Goal: Information Seeking & Learning: Learn about a topic

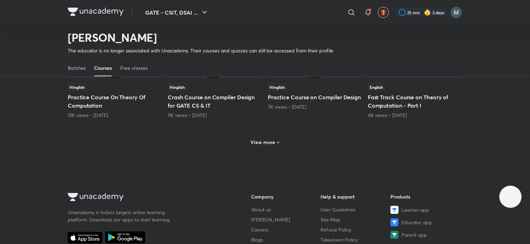
click at [265, 143] on h6 "View more" at bounding box center [263, 142] width 25 height 7
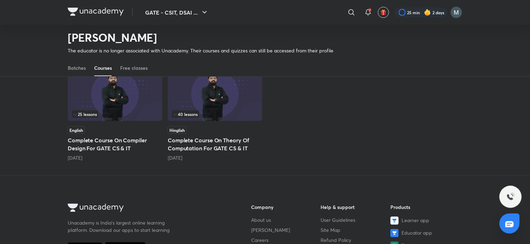
scroll to position [504, 0]
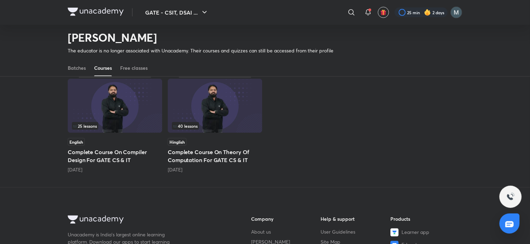
click at [218, 154] on h5 "Complete Course On Theory Of Computation For GATE CS & IT" at bounding box center [215, 156] width 95 height 17
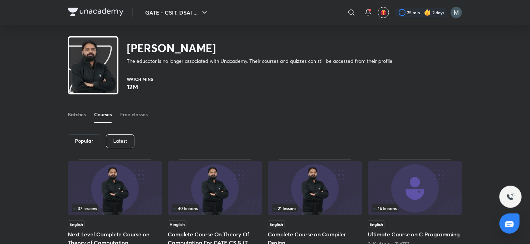
click at [121, 138] on p "Latest" at bounding box center [120, 141] width 14 height 6
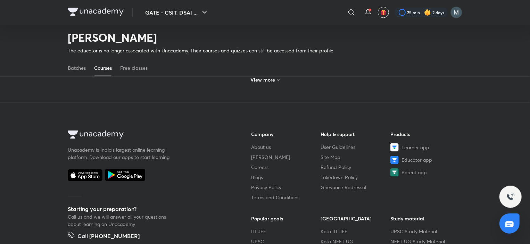
scroll to position [343, 0]
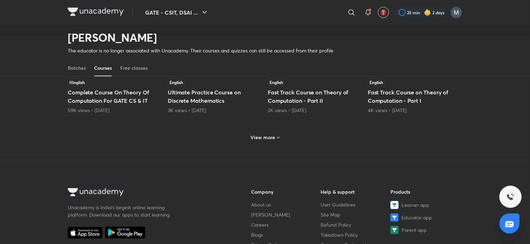
click at [266, 138] on h6 "View more" at bounding box center [263, 137] width 25 height 7
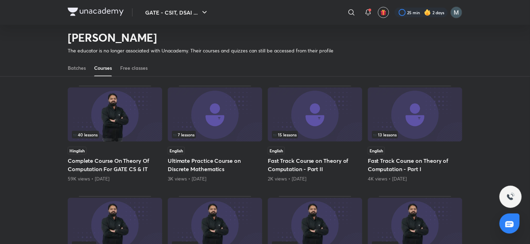
scroll to position [273, 0]
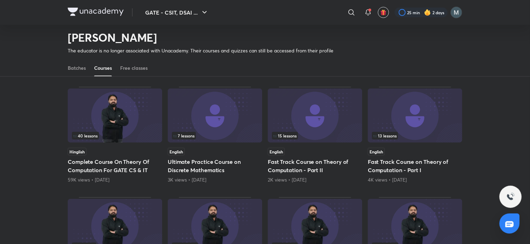
click at [99, 131] on img at bounding box center [115, 116] width 95 height 54
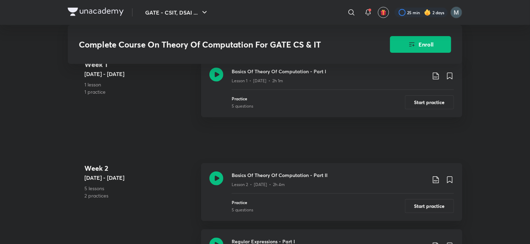
click at [218, 238] on icon at bounding box center [217, 245] width 14 height 14
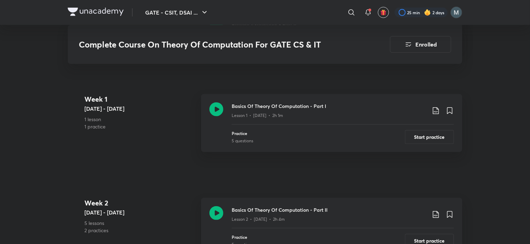
scroll to position [395, 0]
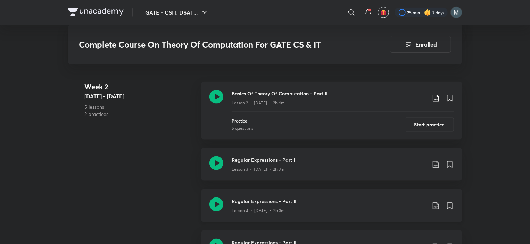
click at [218, 198] on icon at bounding box center [217, 205] width 14 height 14
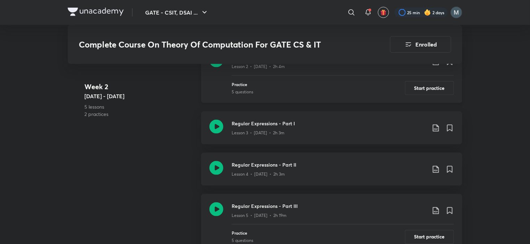
scroll to position [464, 0]
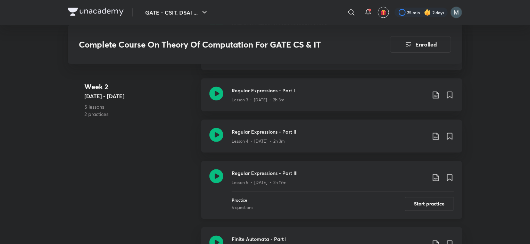
click at [212, 170] on icon at bounding box center [217, 177] width 14 height 14
